Goal: Task Accomplishment & Management: Manage account settings

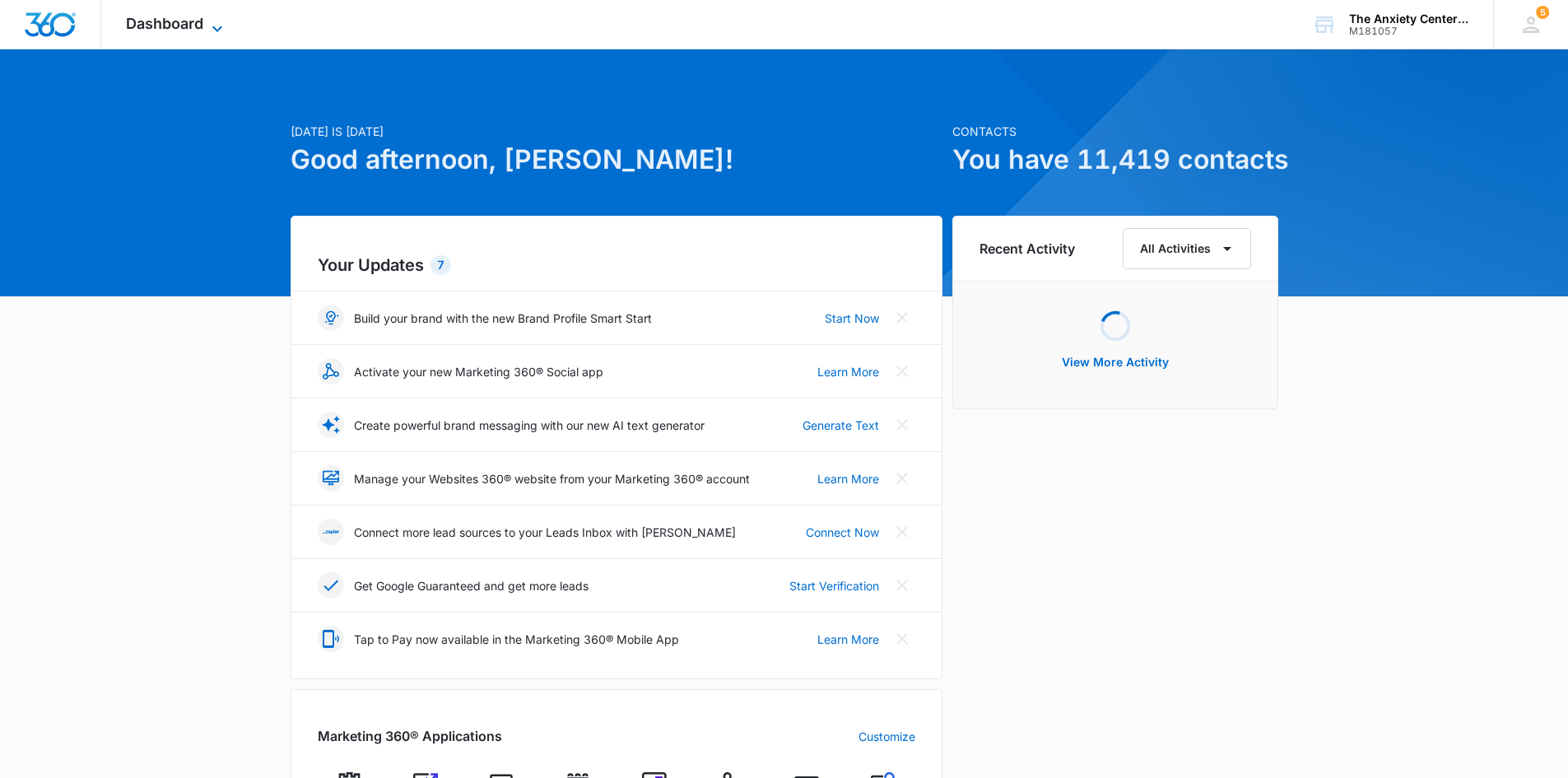
click at [217, 30] on icon at bounding box center [217, 28] width 10 height 5
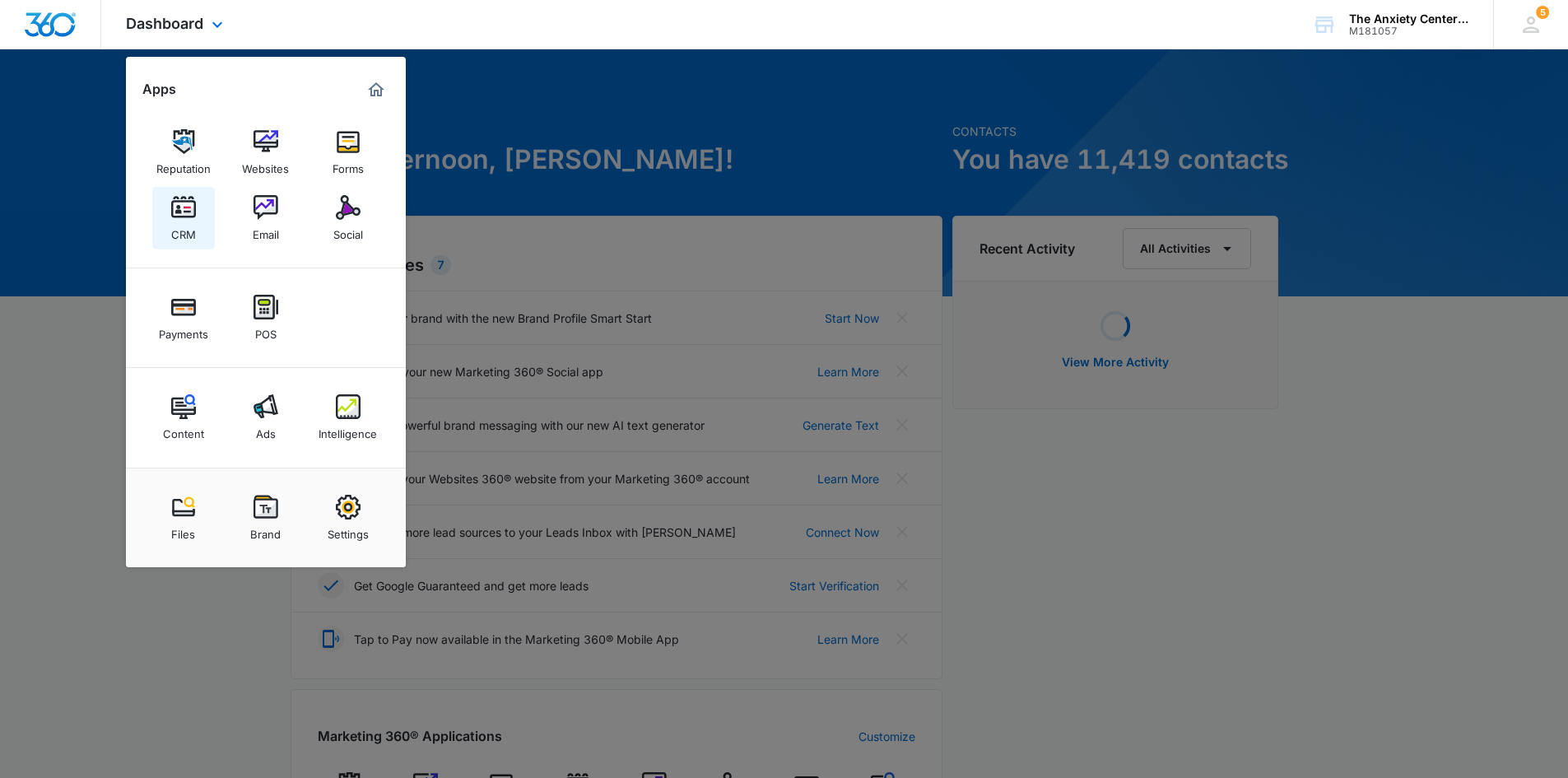
click at [192, 211] on img at bounding box center [183, 207] width 25 height 25
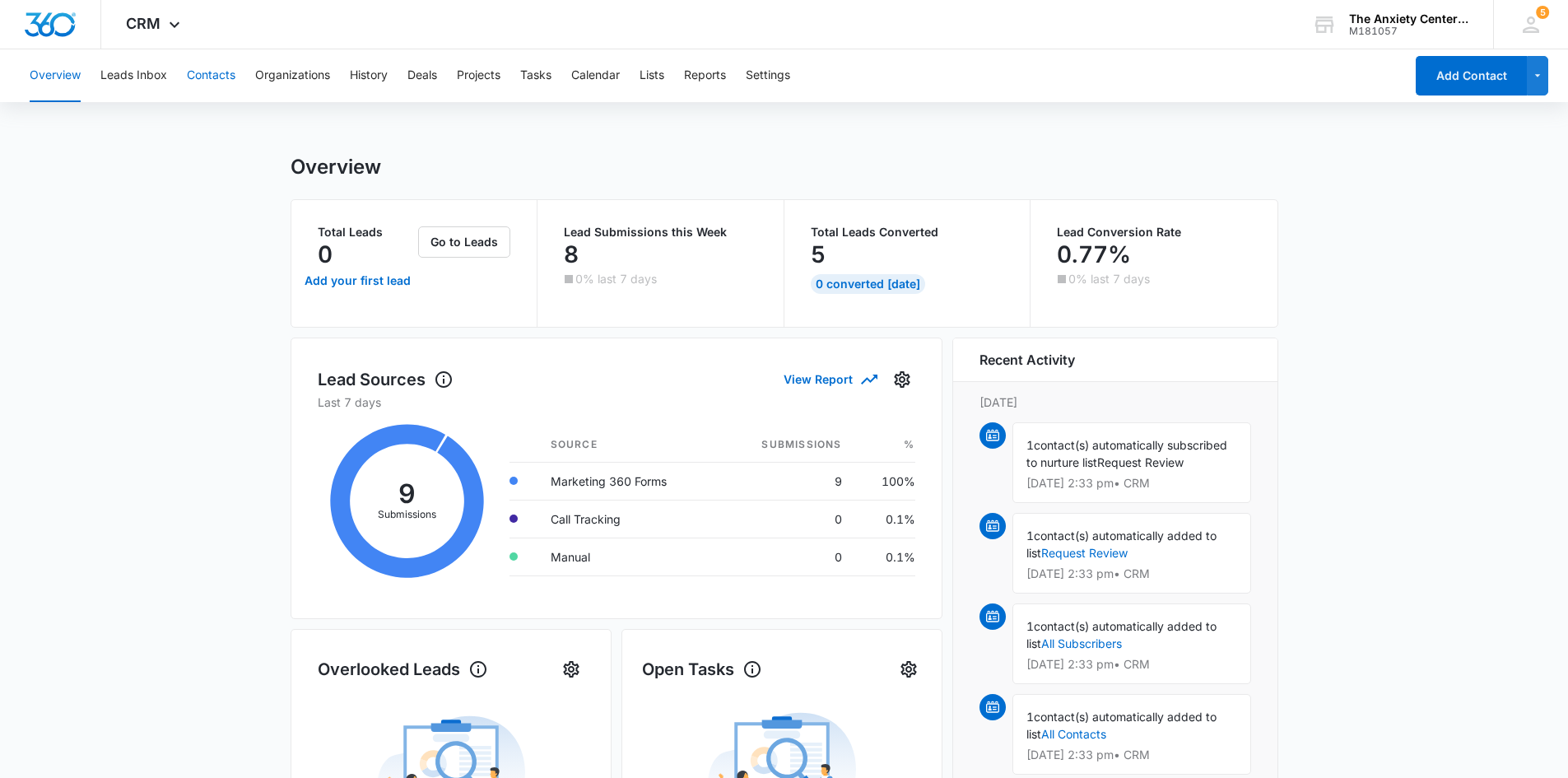
click at [218, 83] on button "Contacts" at bounding box center [211, 76] width 49 height 53
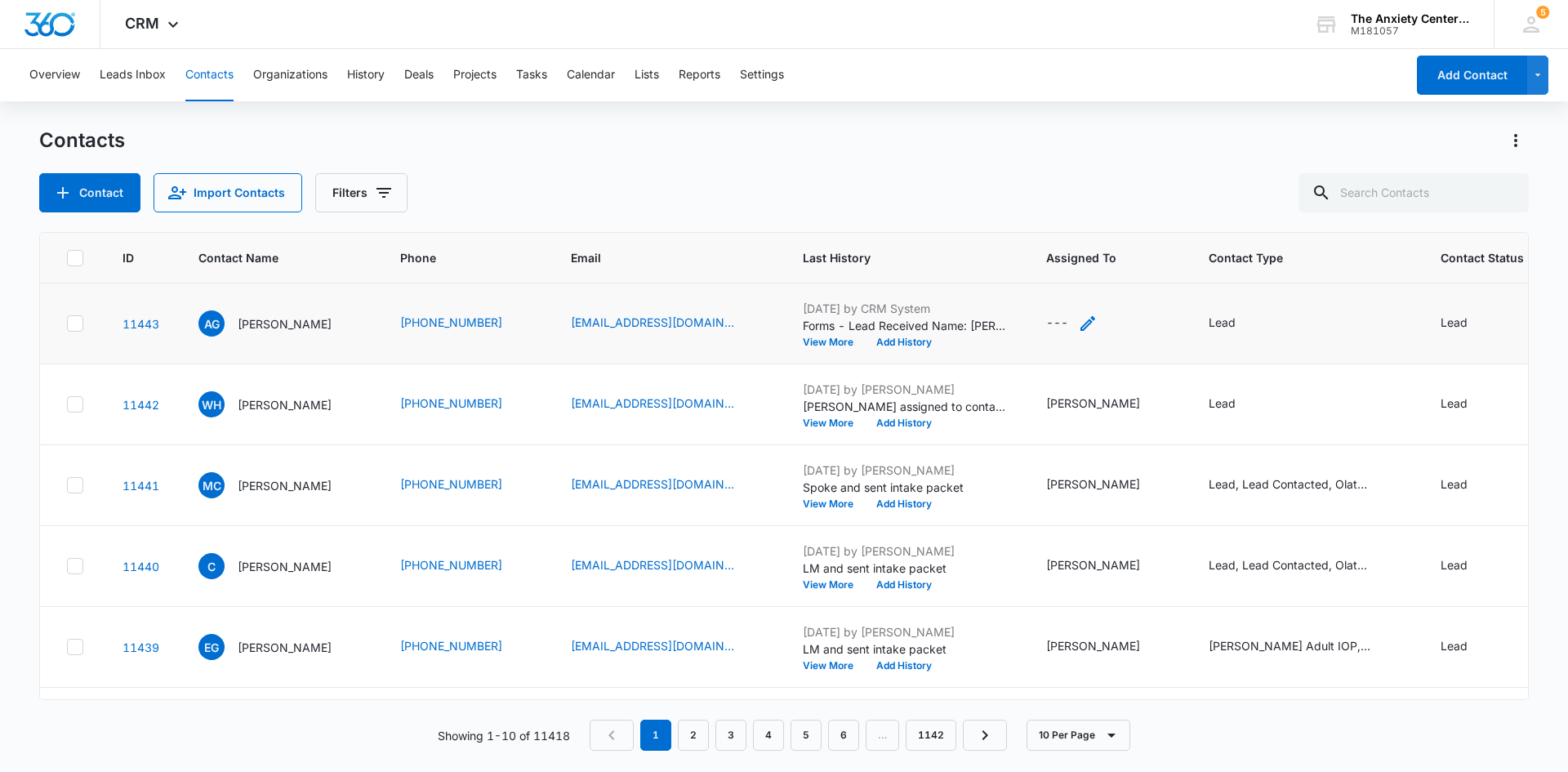
click at [1098, 321] on icon "Assigned To - - Select to Edit Field" at bounding box center [1088, 323] width 20 height 20
click at [1088, 217] on div at bounding box center [1073, 219] width 66 height 20
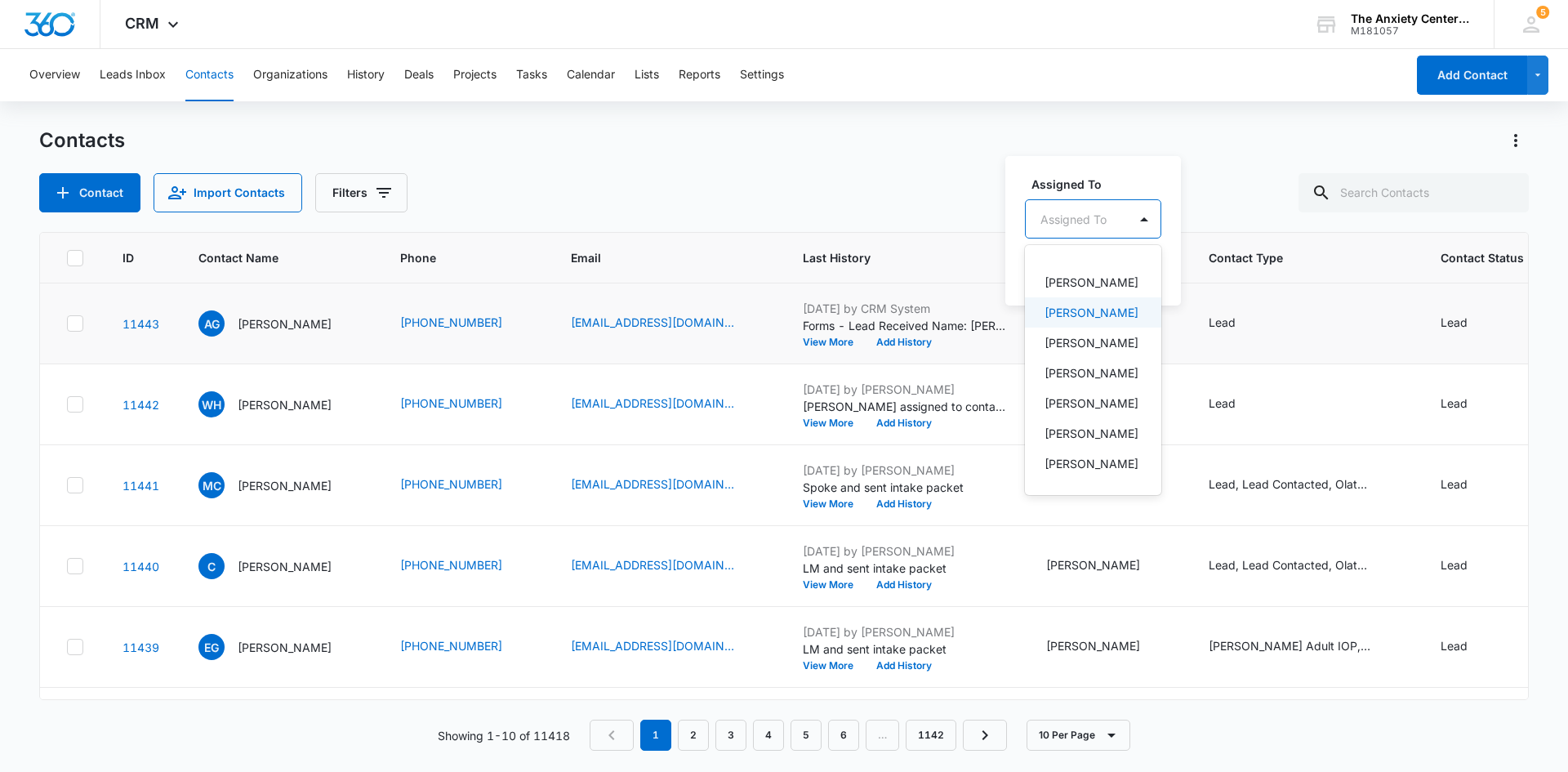
click at [1108, 321] on p "[PERSON_NAME]" at bounding box center [1090, 312] width 94 height 17
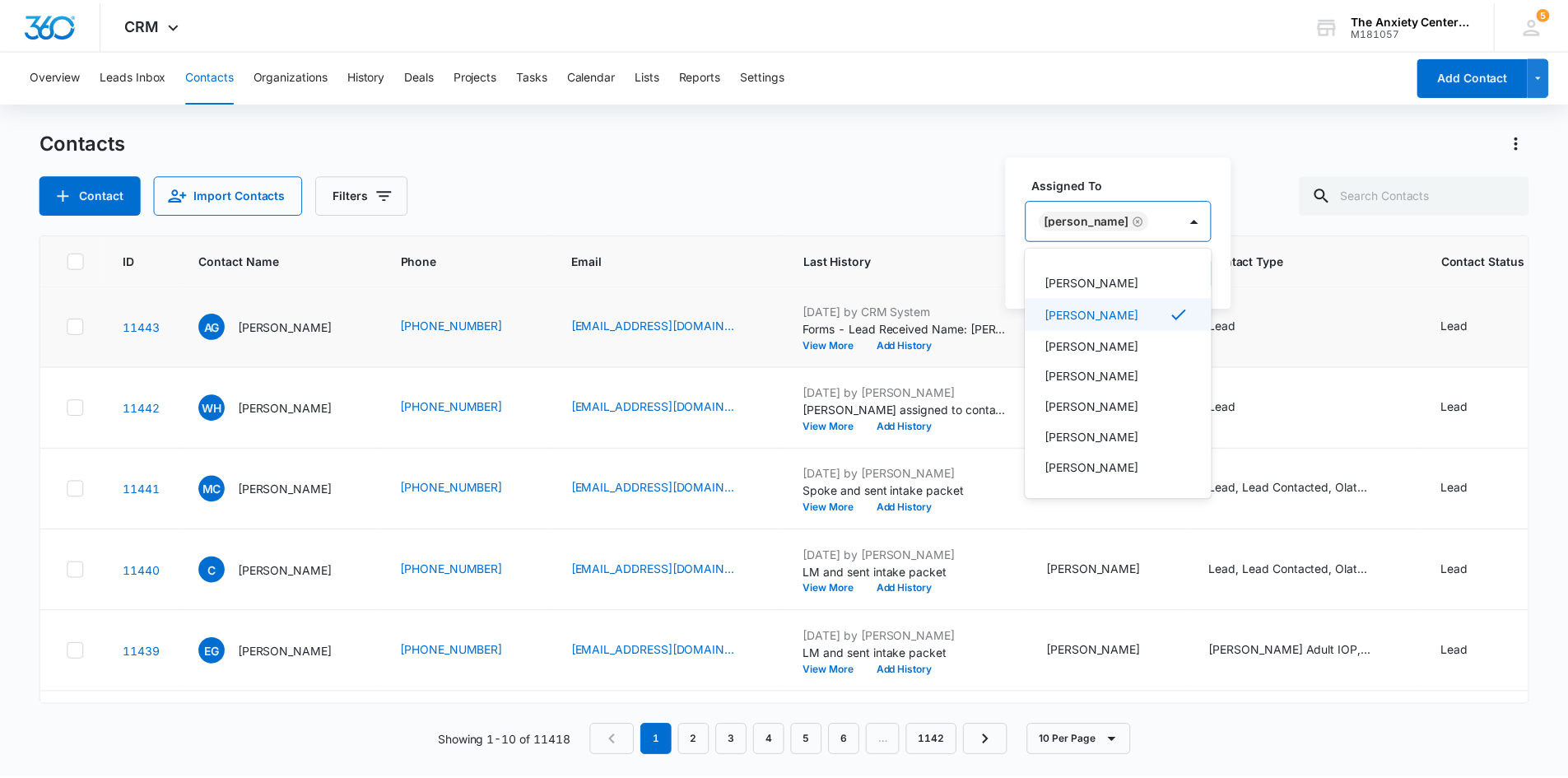
scroll to position [425, 0]
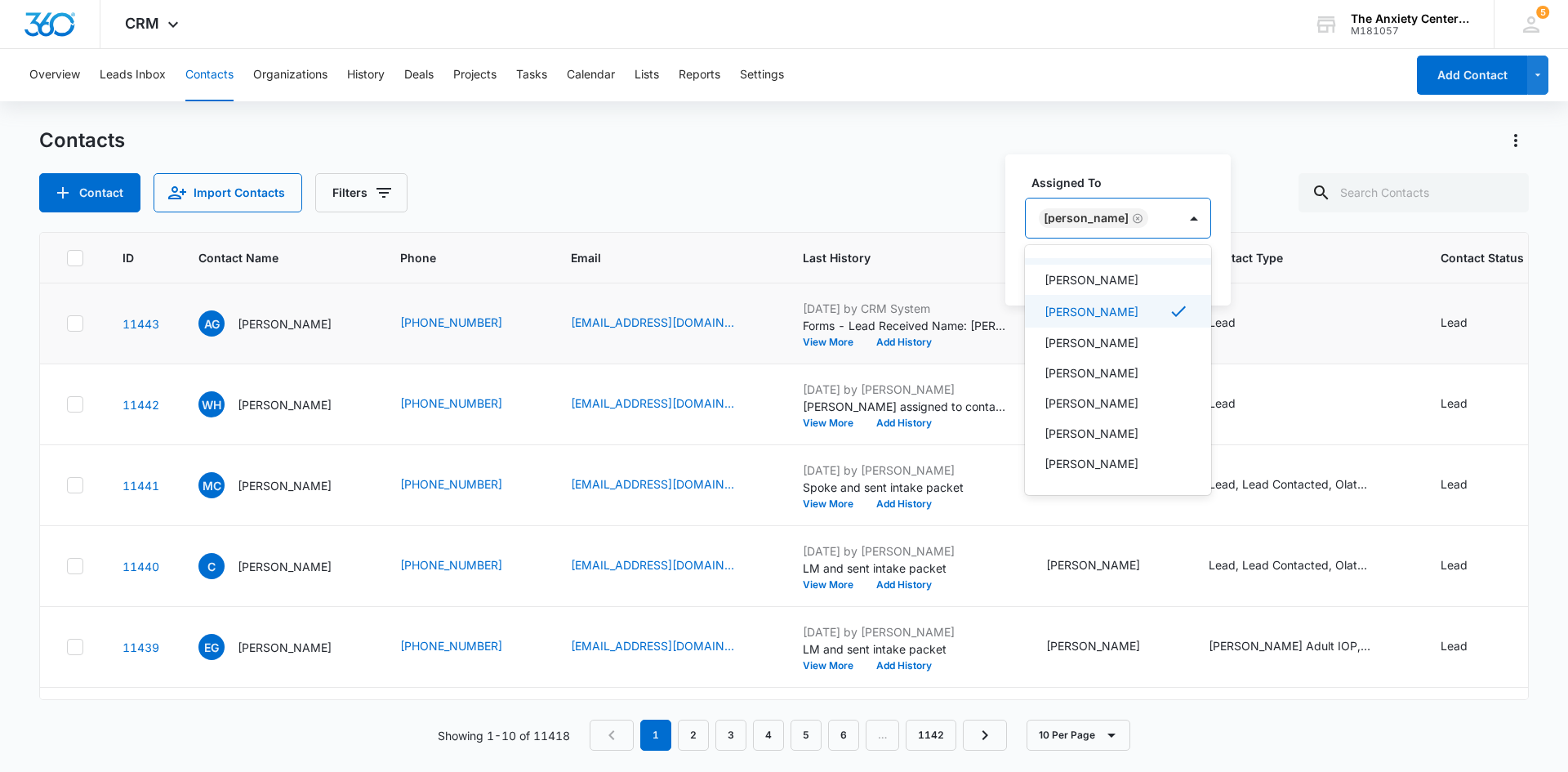
click at [1139, 183] on label "Assigned To" at bounding box center [1124, 183] width 186 height 17
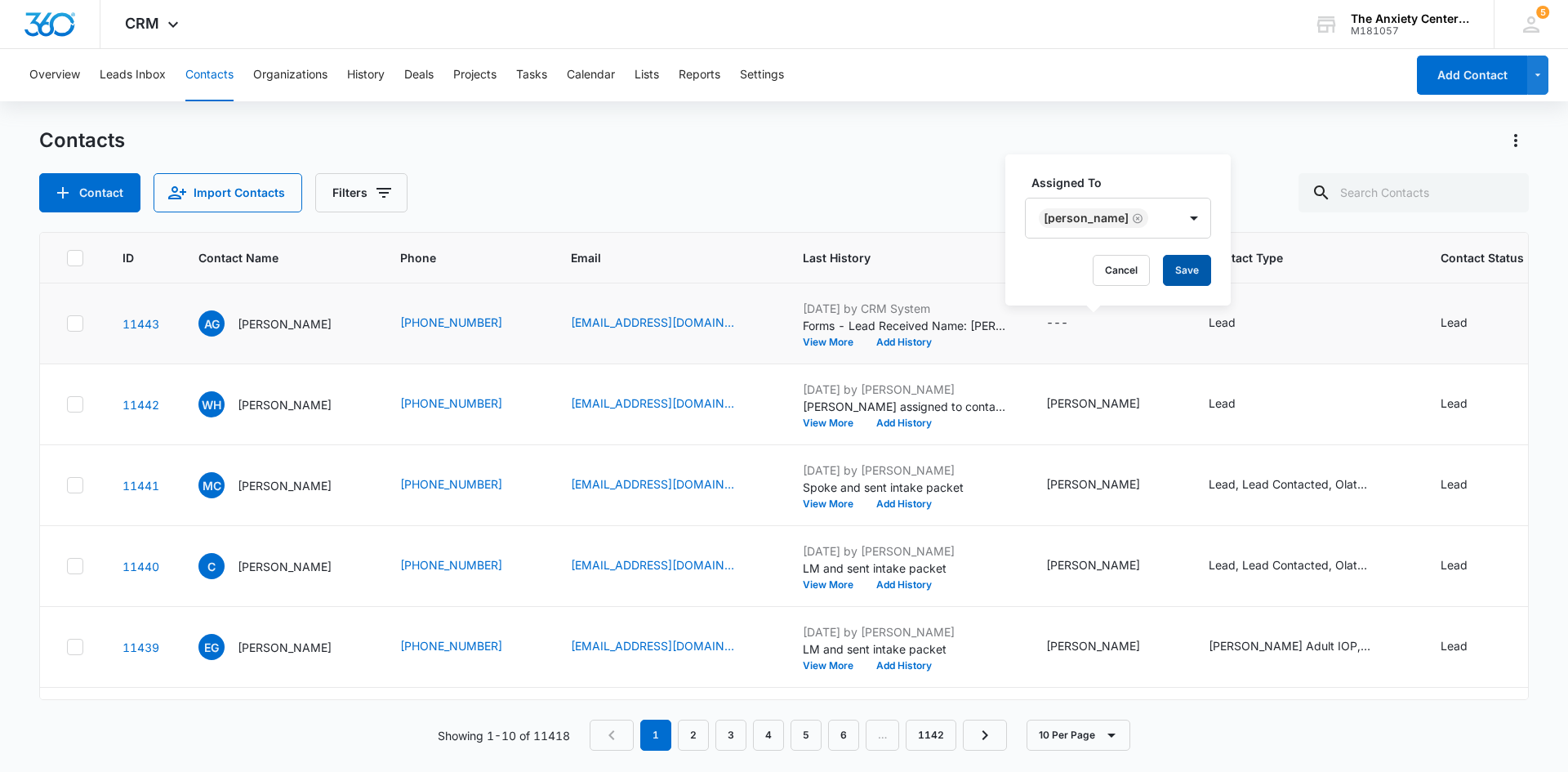
click at [1179, 266] on button "Save" at bounding box center [1187, 271] width 48 height 31
click at [177, 24] on icon at bounding box center [173, 29] width 20 height 20
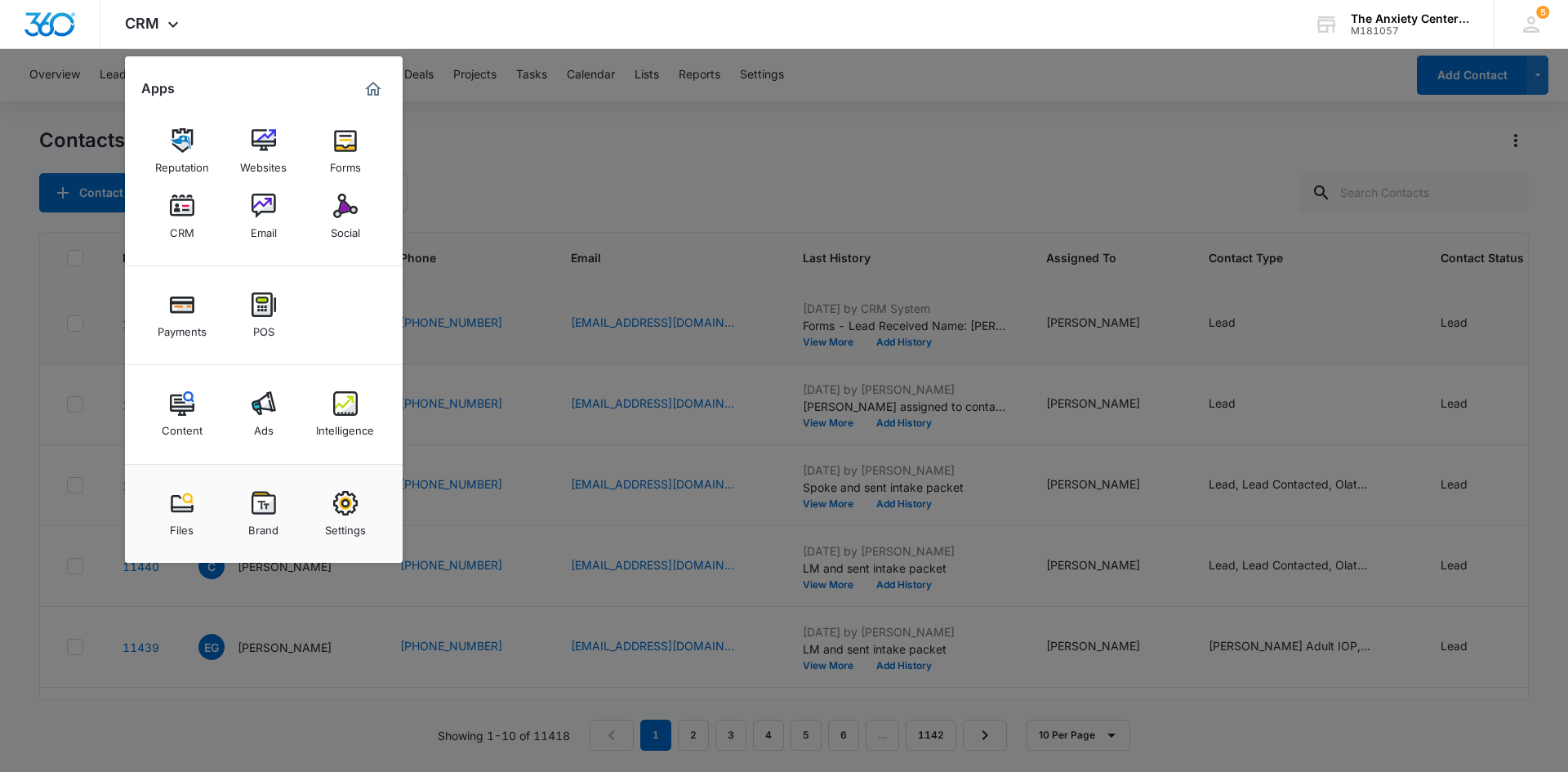
drag, startPoint x: 353, startPoint y: 403, endPoint x: 508, endPoint y: 172, distance: 278.2
click at [353, 403] on img at bounding box center [345, 403] width 25 height 25
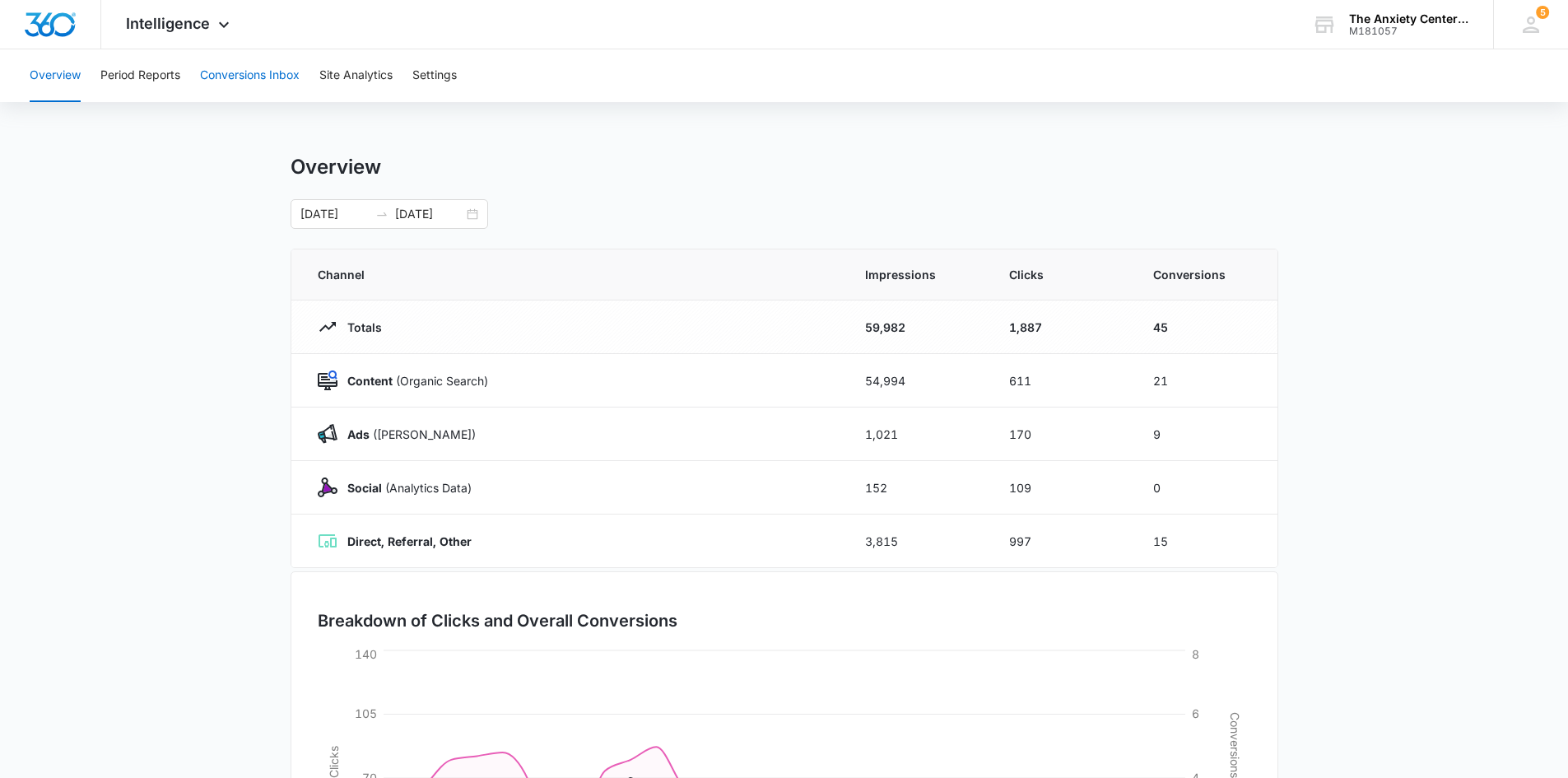
click at [249, 72] on button "Conversions Inbox" at bounding box center [250, 76] width 100 height 53
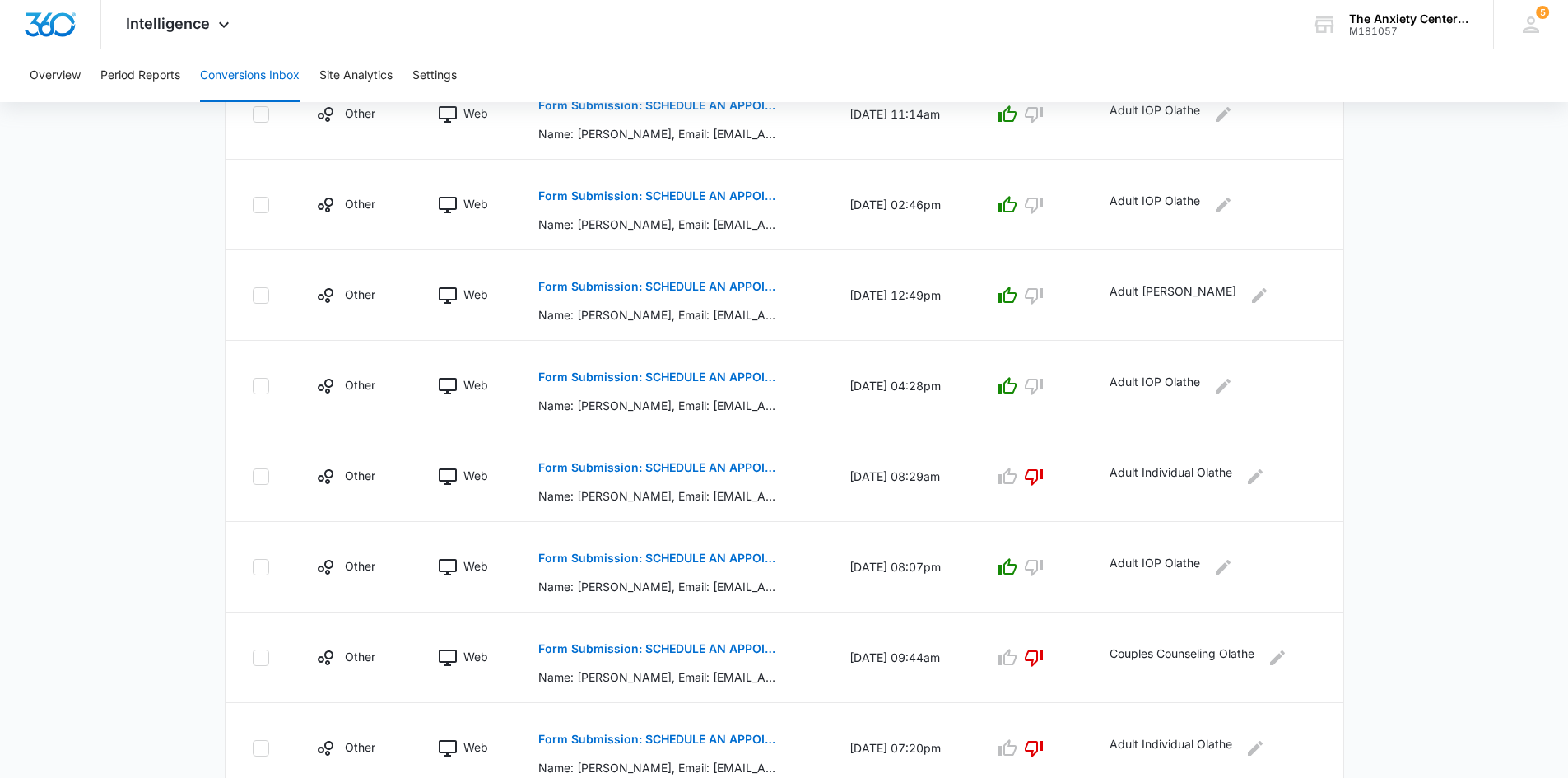
scroll to position [697, 0]
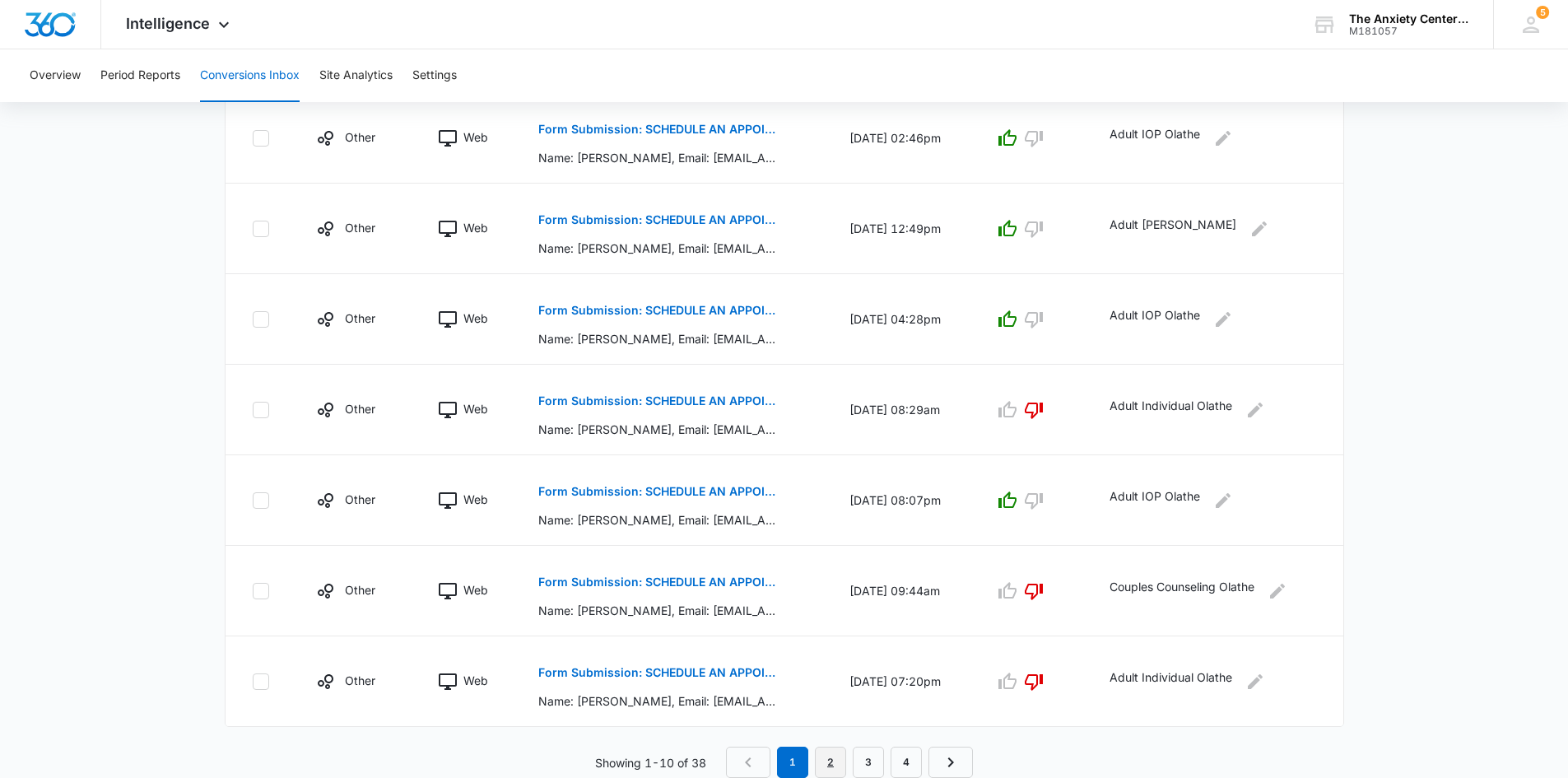
click at [827, 765] on link "2" at bounding box center [830, 762] width 31 height 31
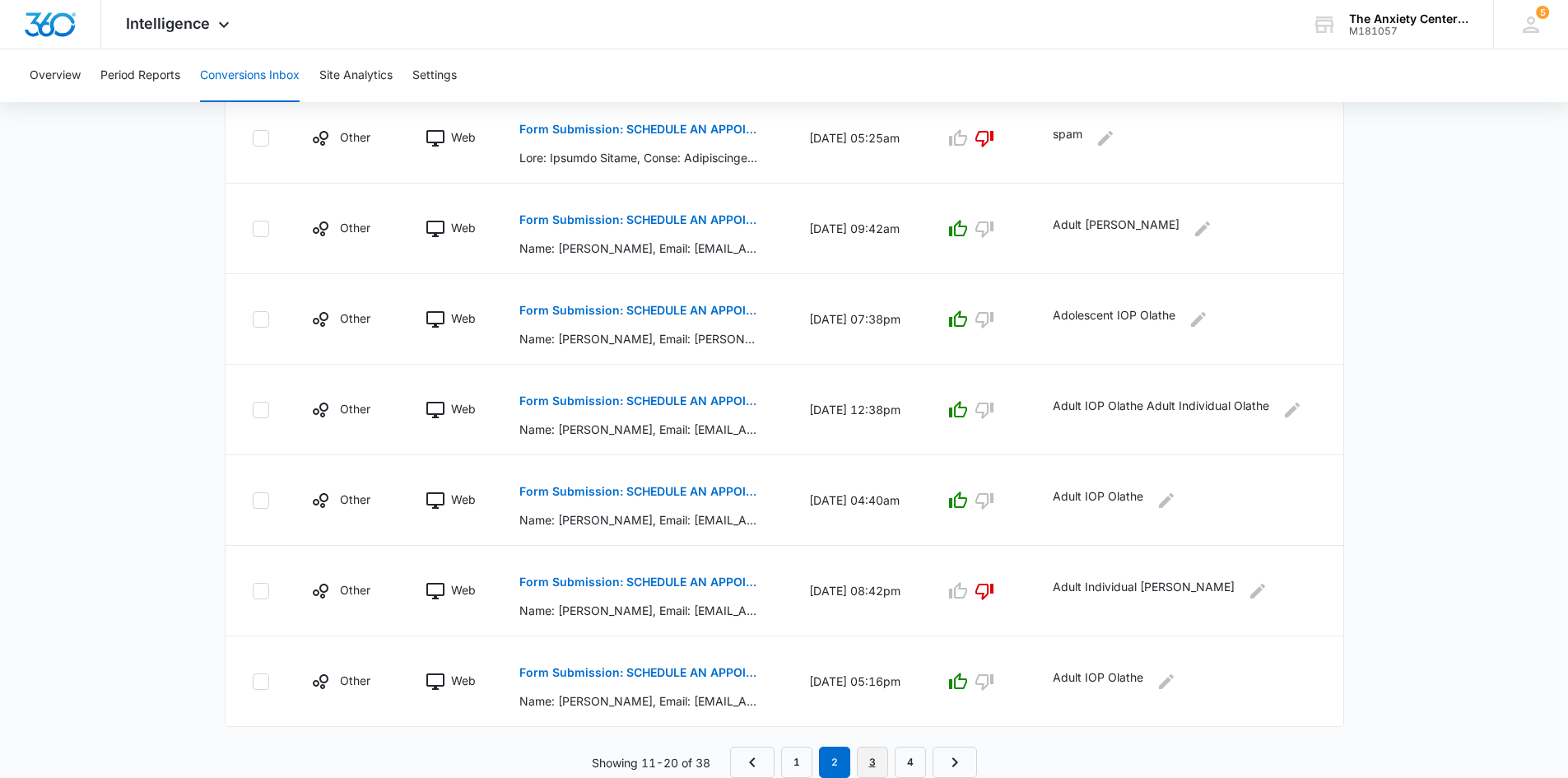
click at [878, 756] on link "3" at bounding box center [872, 762] width 31 height 31
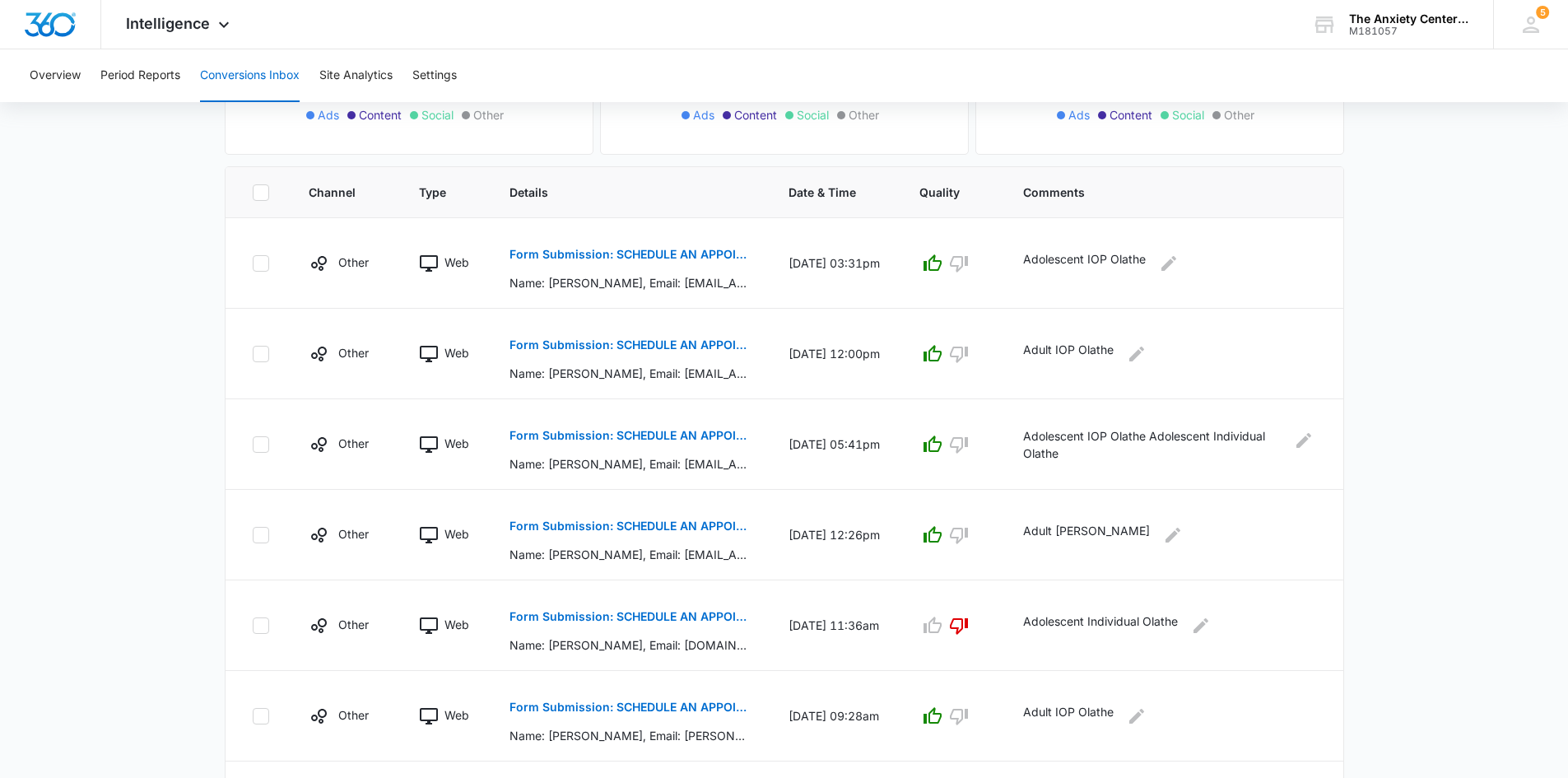
scroll to position [330, 0]
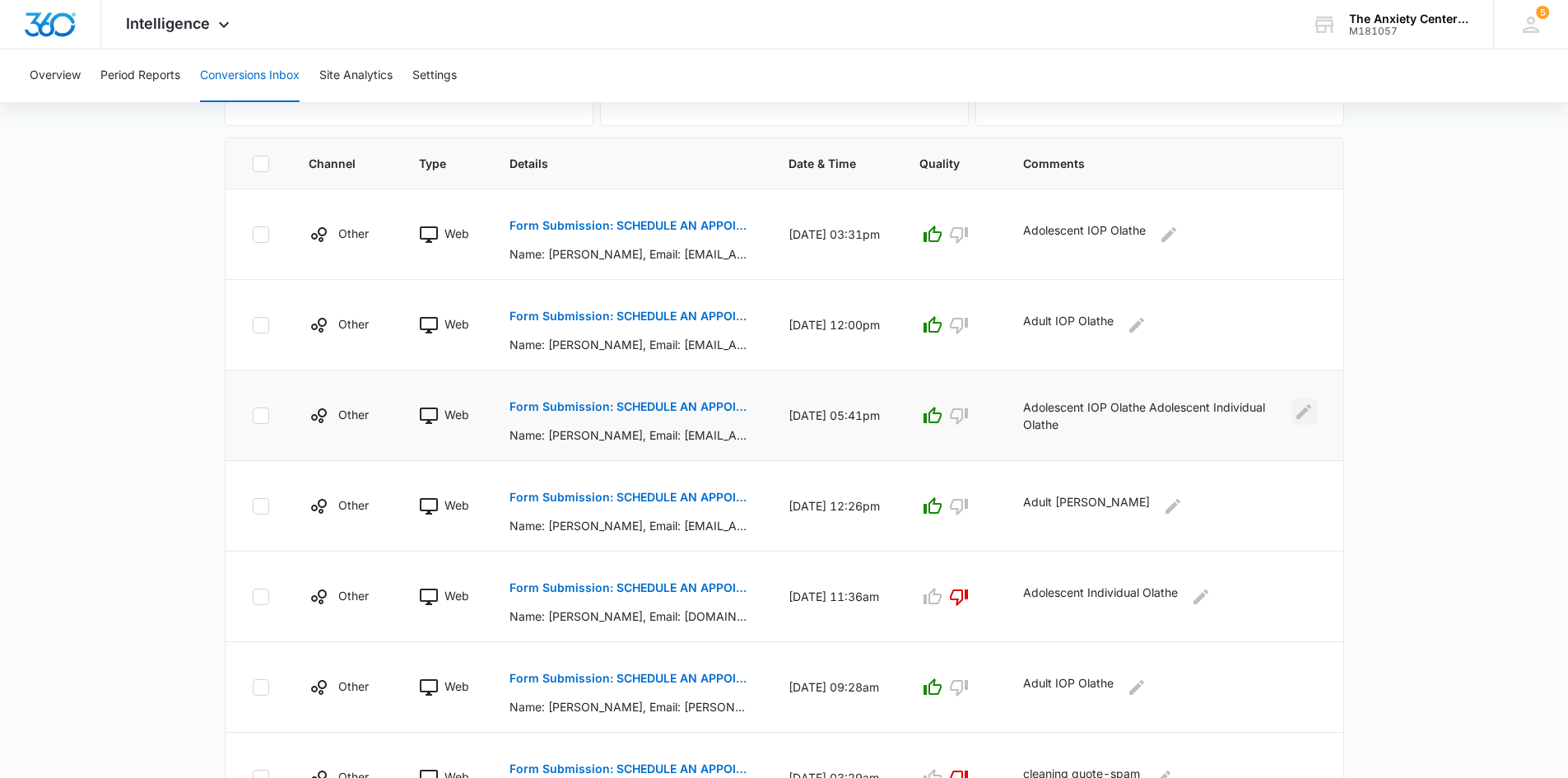
click at [1305, 414] on icon "Edit Comments" at bounding box center [1304, 412] width 20 height 20
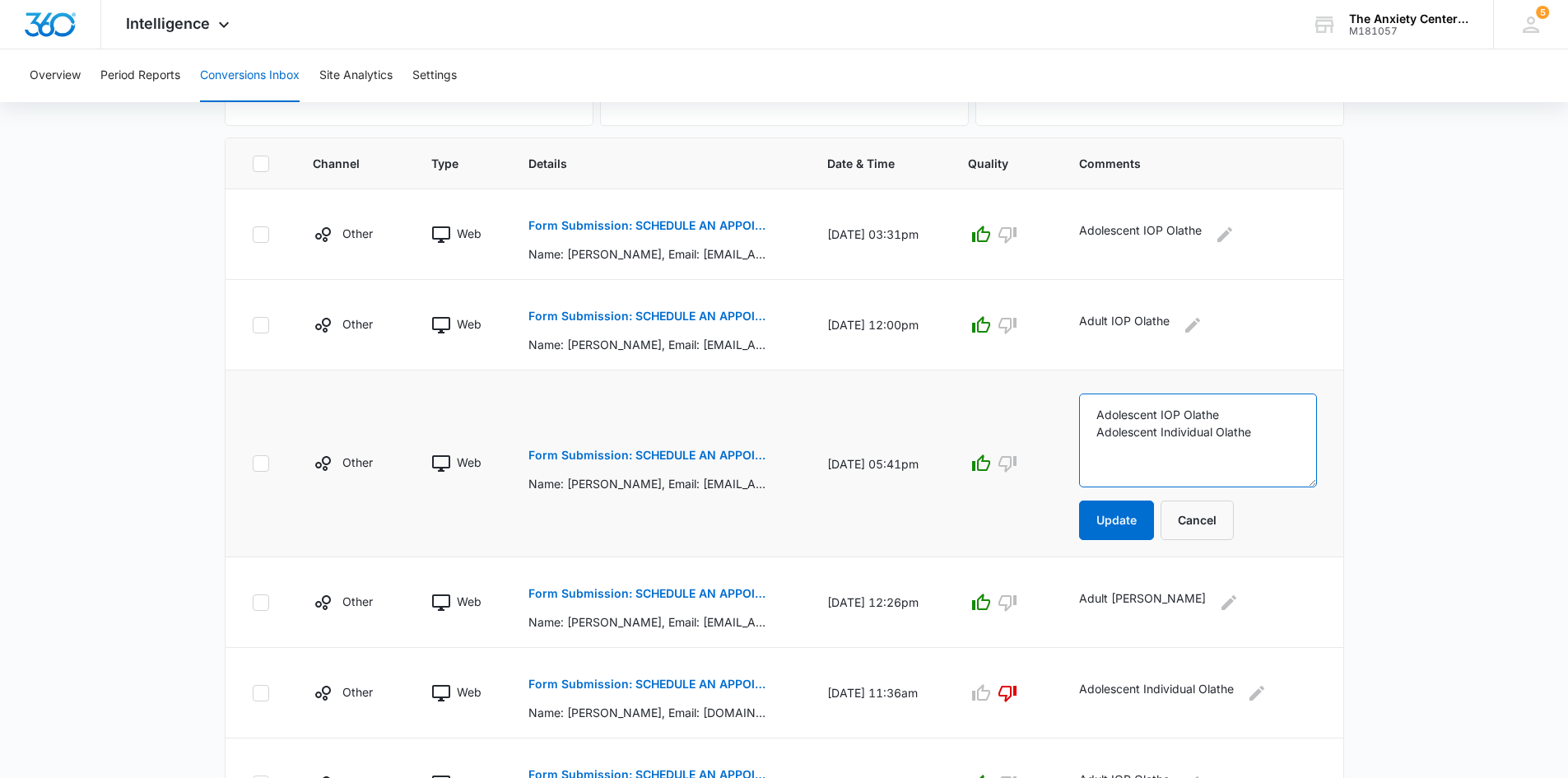
drag, startPoint x: 1121, startPoint y: 433, endPoint x: 1301, endPoint y: 429, distance: 180.0
click at [1301, 429] on textarea "Adolescent IOP Olathe Adolescent Individual Olathe" at bounding box center [1197, 440] width 237 height 94
click at [1233, 523] on button "Cancel" at bounding box center [1197, 520] width 73 height 39
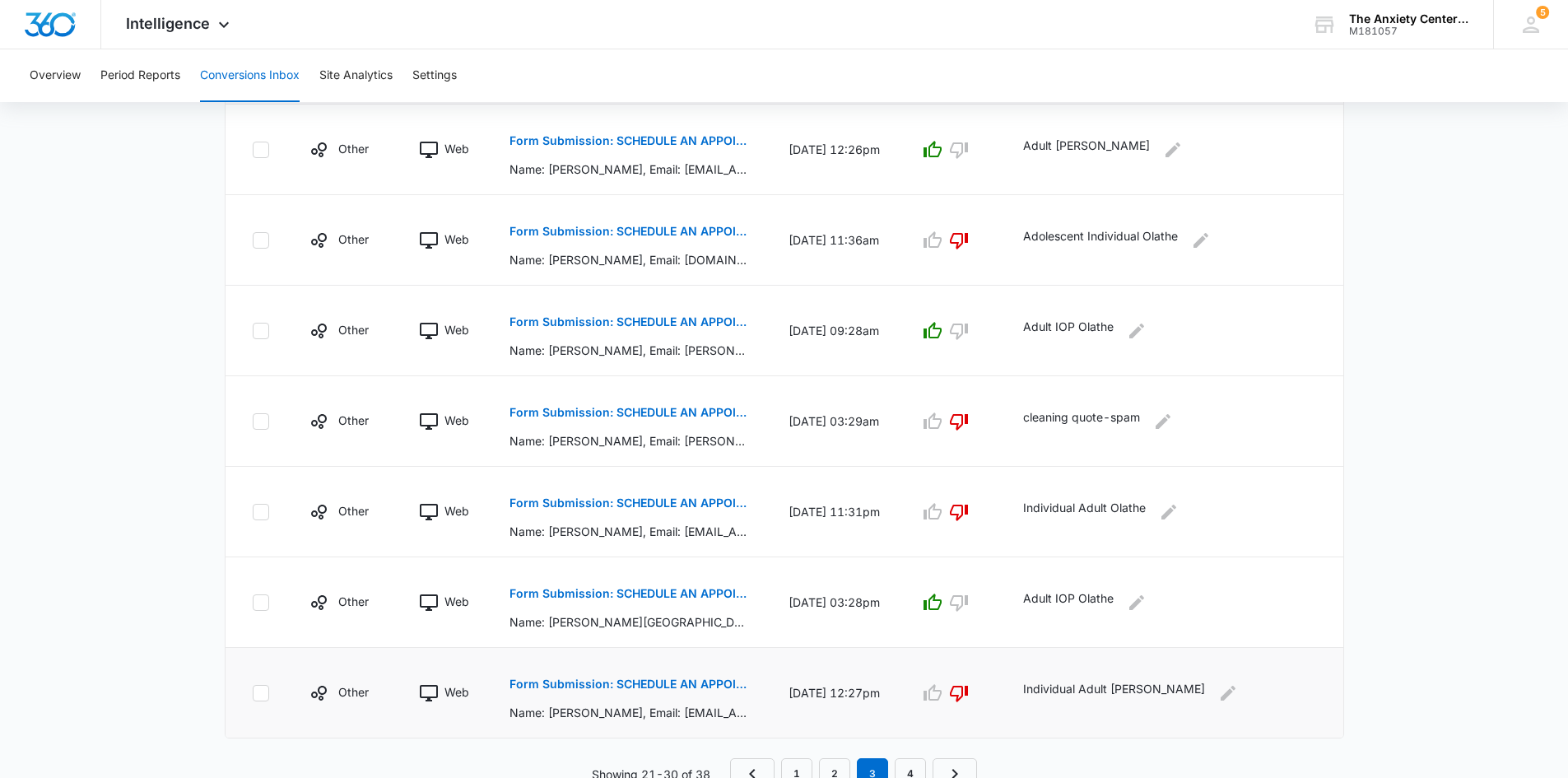
scroll to position [697, 0]
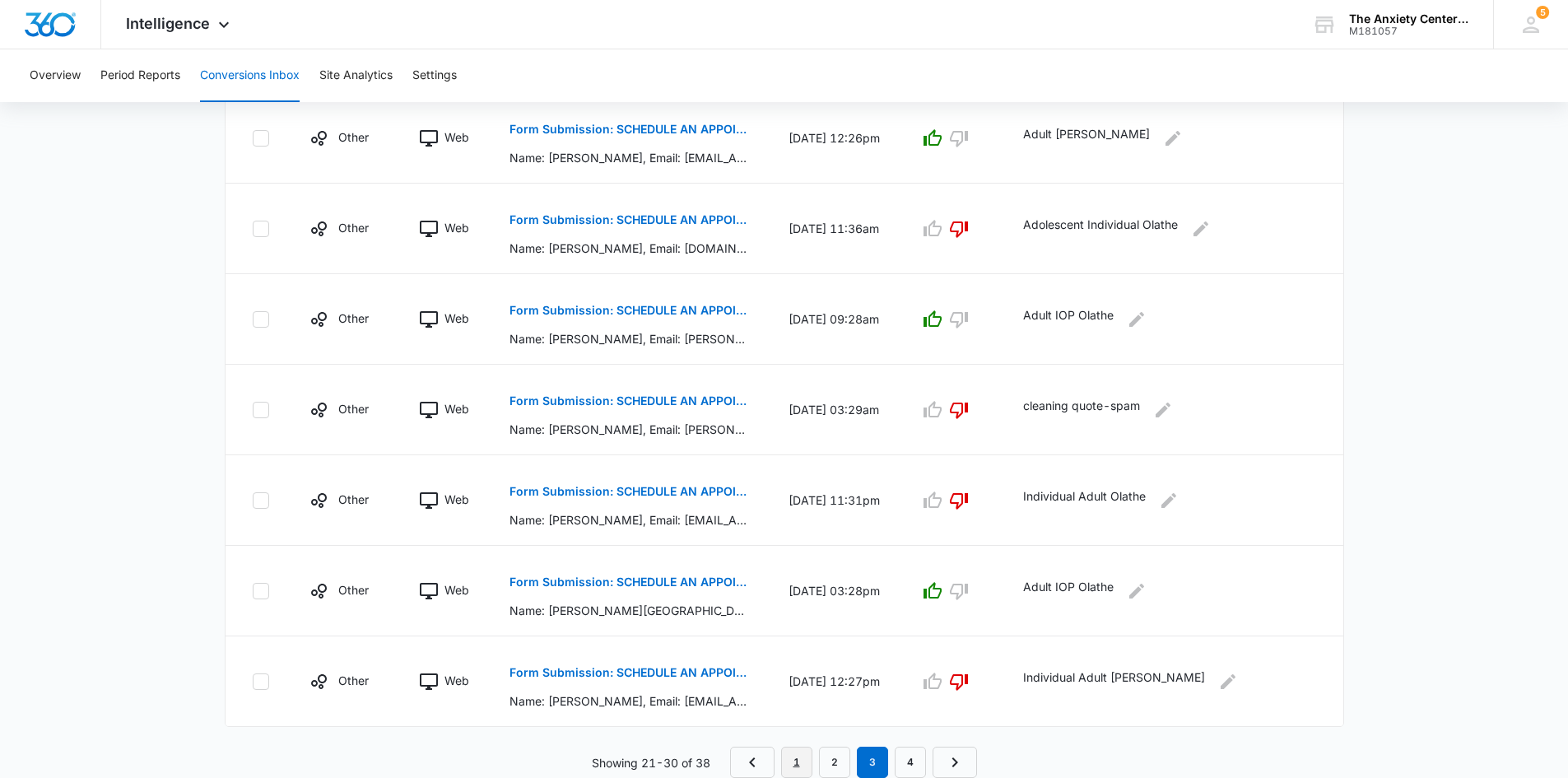
click at [794, 755] on link "1" at bounding box center [796, 762] width 31 height 31
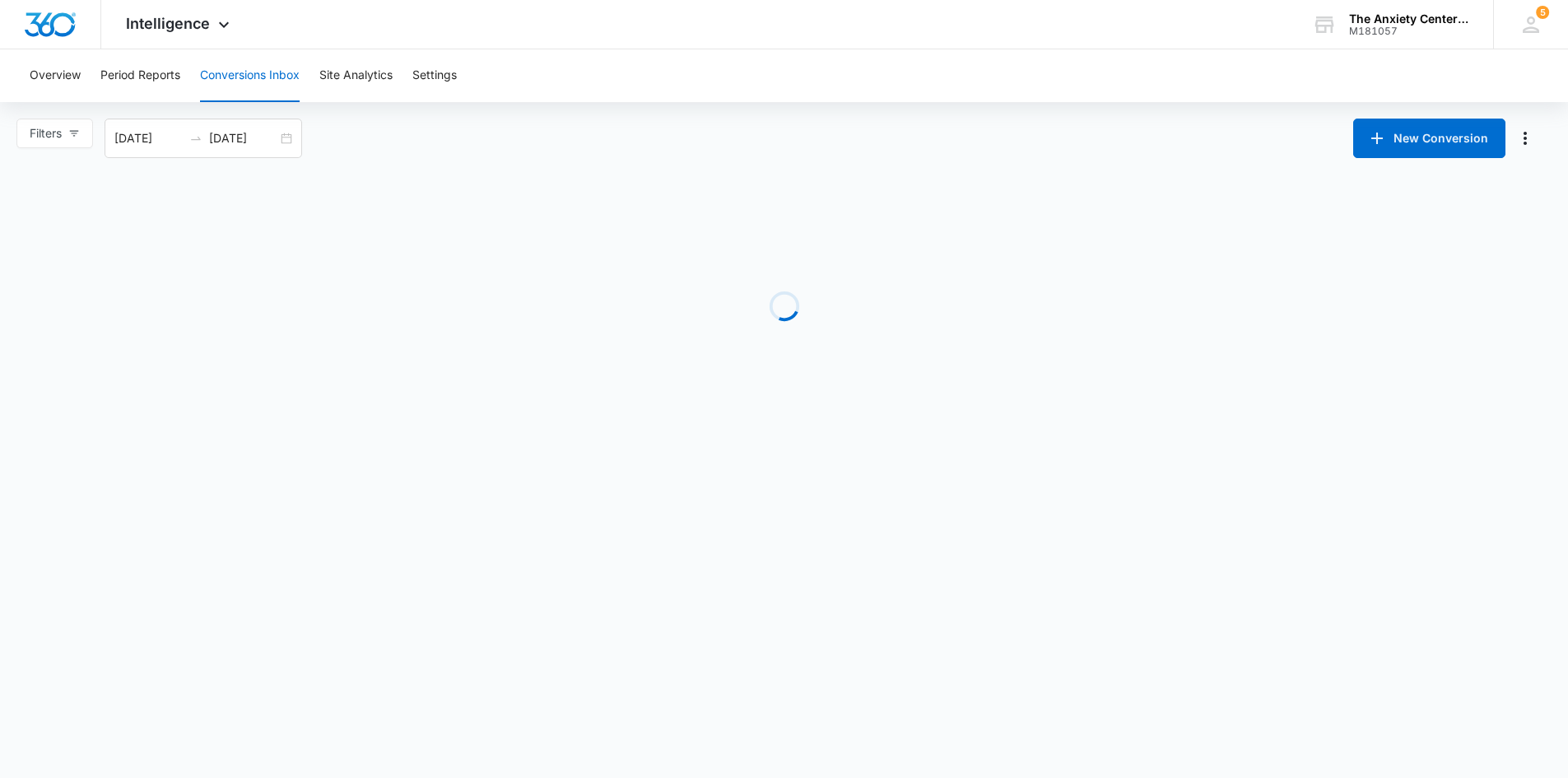
scroll to position [0, 0]
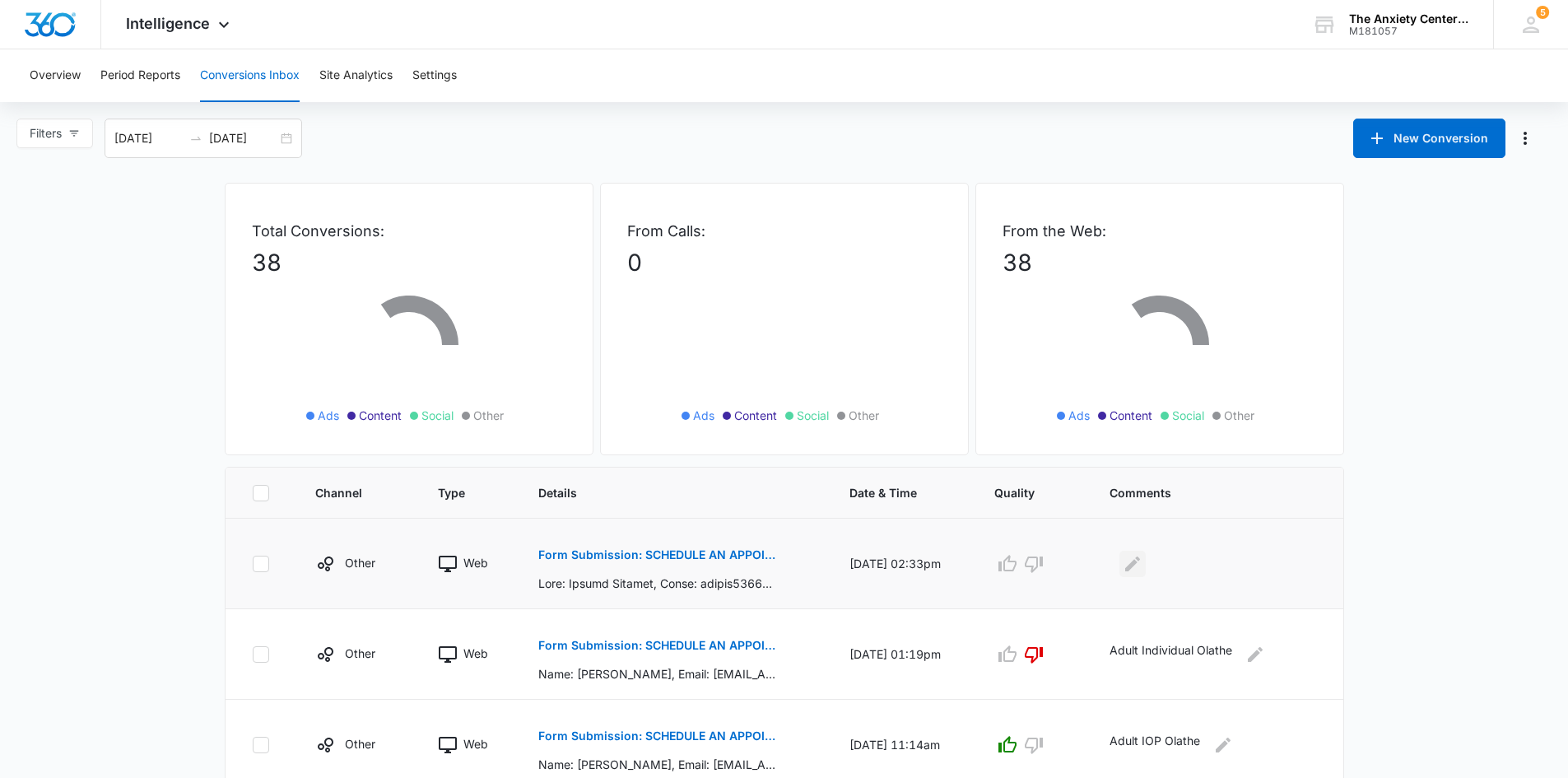
click at [1141, 567] on icon "Edit Comments" at bounding box center [1133, 564] width 20 height 20
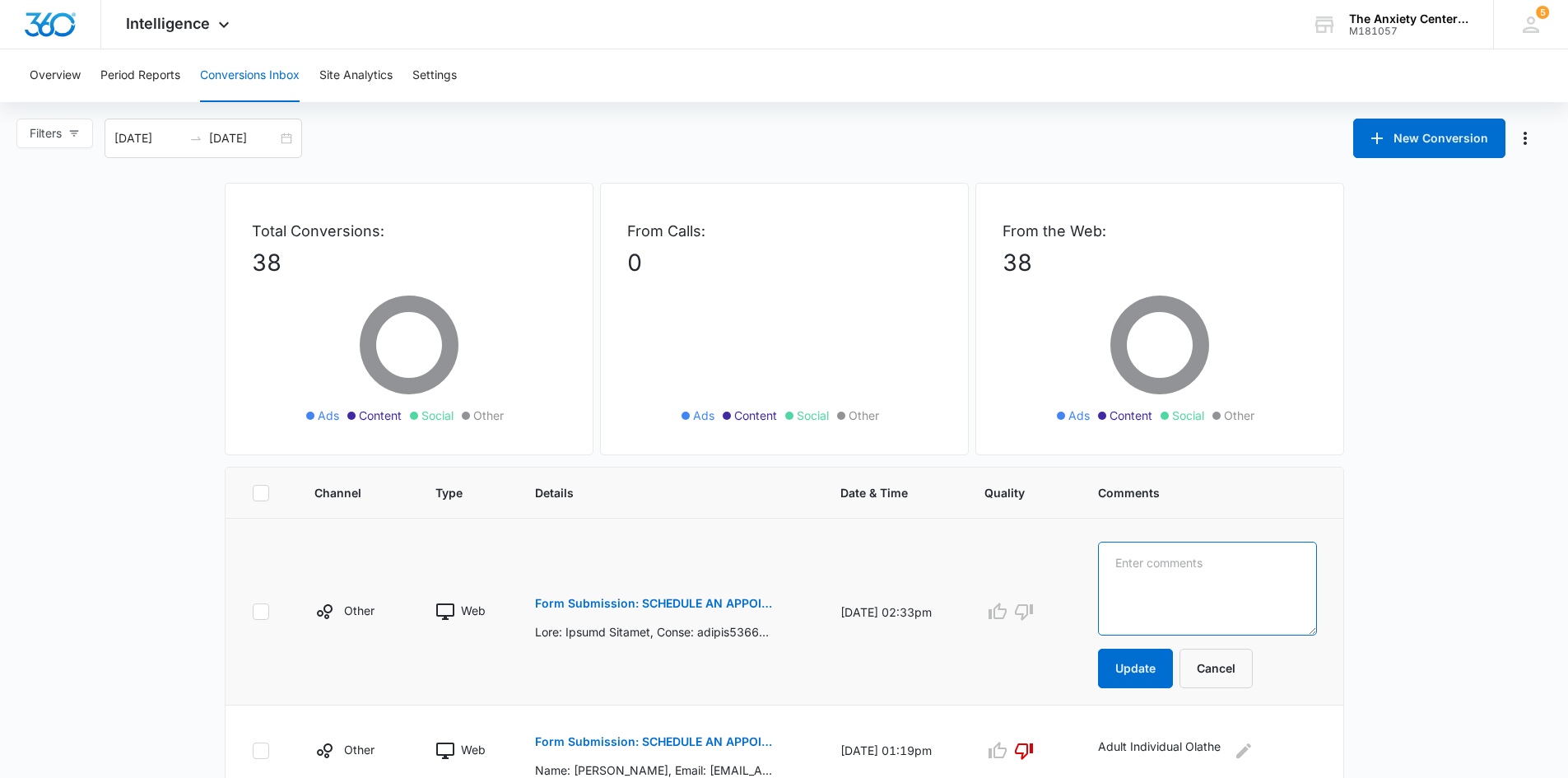
paste textarea "Adolescent Individual Olathe"
type textarea "Adolescent Individual Olathe"
click at [1161, 674] on button "Update" at bounding box center [1136, 668] width 75 height 39
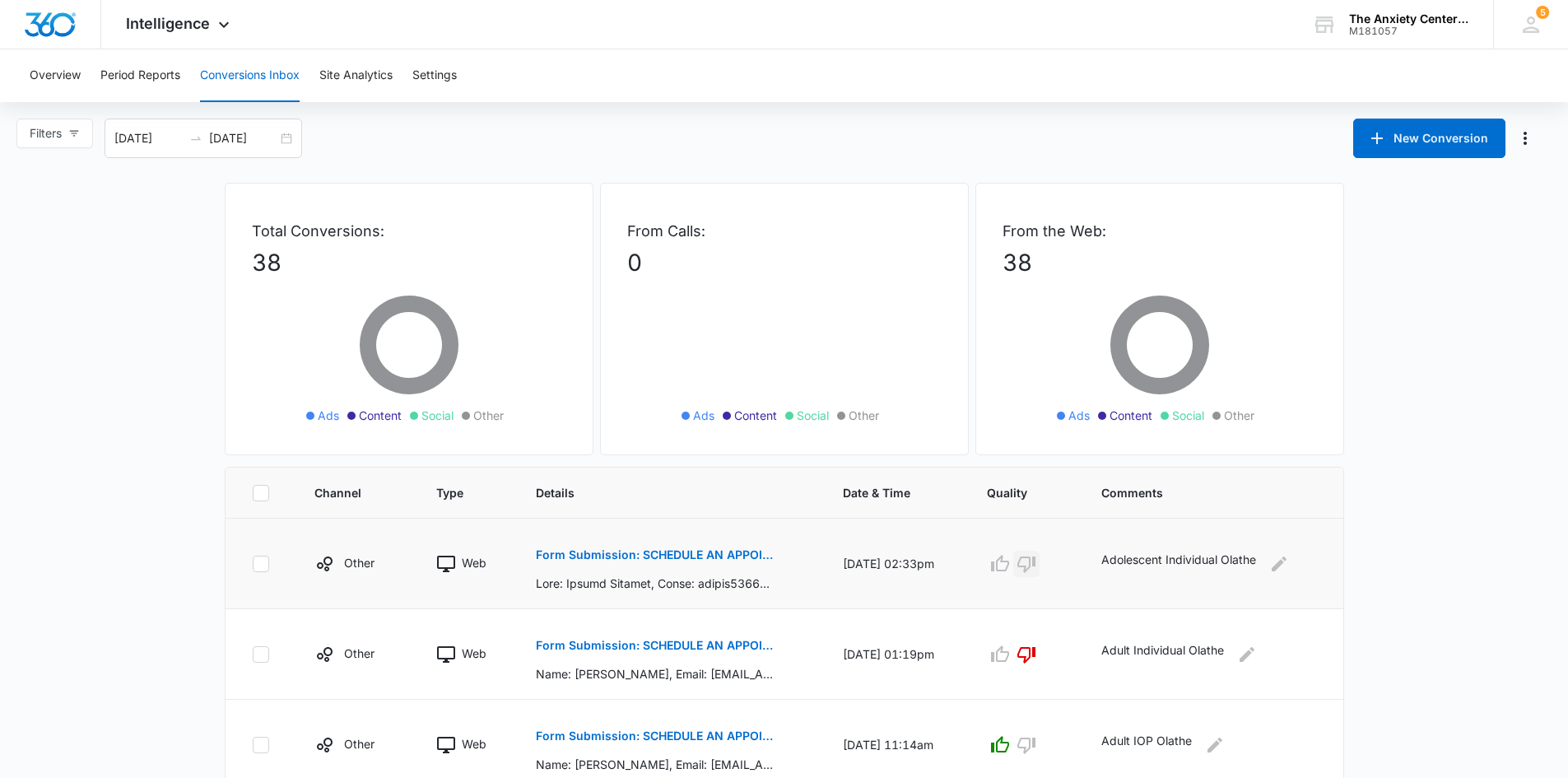
click at [1034, 569] on icon "button" at bounding box center [1027, 565] width 18 height 16
